Goal: Information Seeking & Learning: Learn about a topic

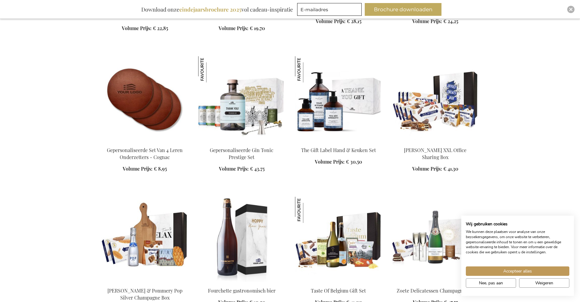
scroll to position [1005, 0]
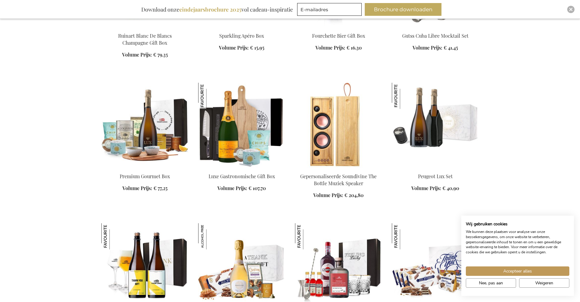
scroll to position [1370, 0]
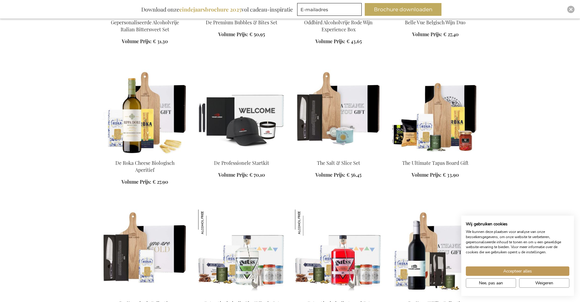
scroll to position [2527, 0]
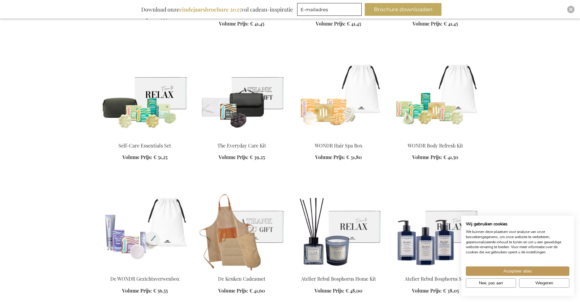
scroll to position [2831, 0]
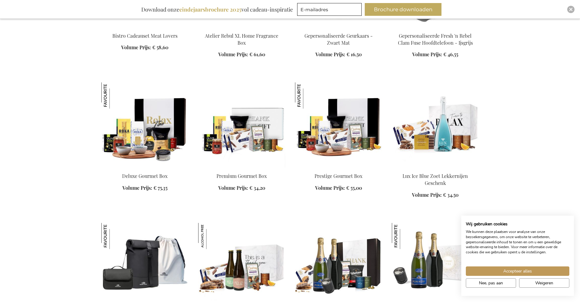
scroll to position [4749, 0]
